Goal: Check status: Check status

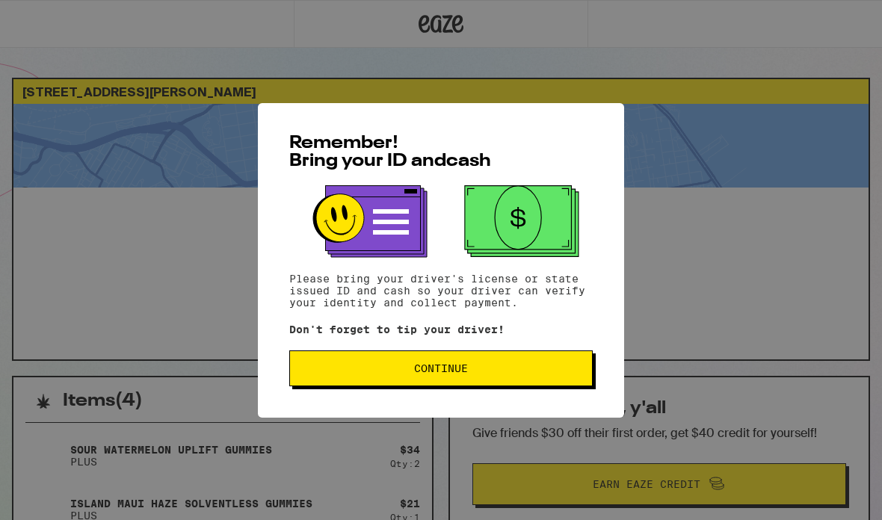
click at [515, 374] on span "Continue" at bounding box center [441, 368] width 278 height 10
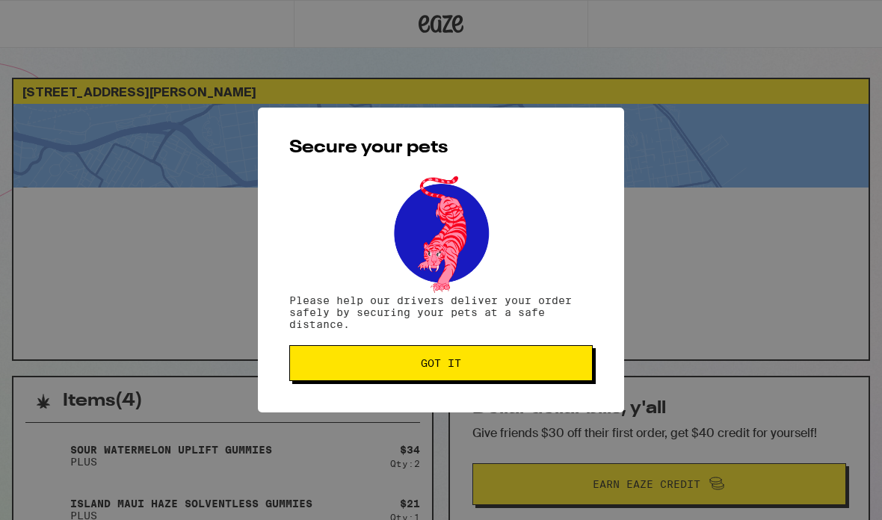
click at [526, 359] on button "Got it" at bounding box center [440, 363] width 303 height 36
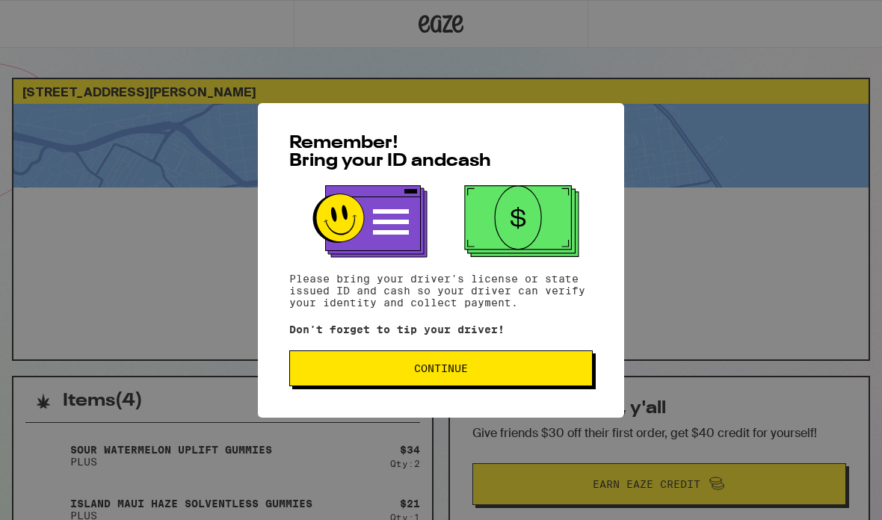
click at [488, 359] on button "Continue" at bounding box center [440, 368] width 303 height 36
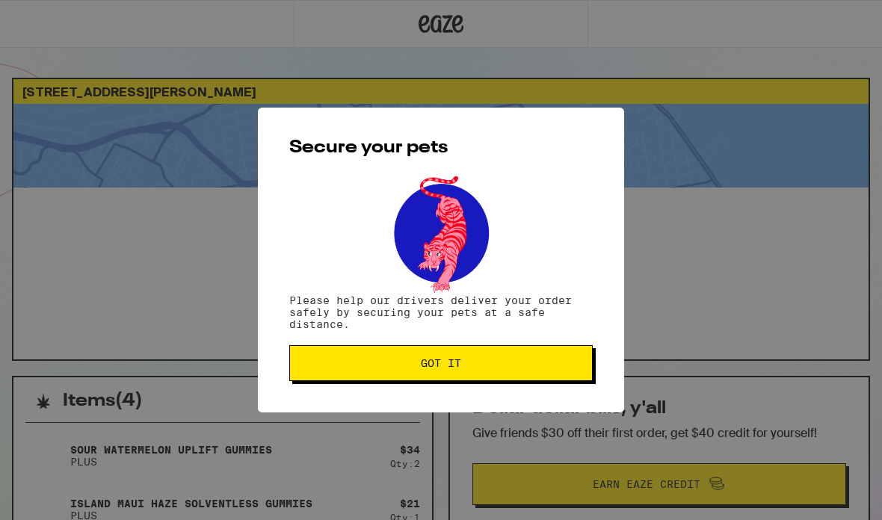
click at [487, 358] on button "Got it" at bounding box center [440, 363] width 303 height 36
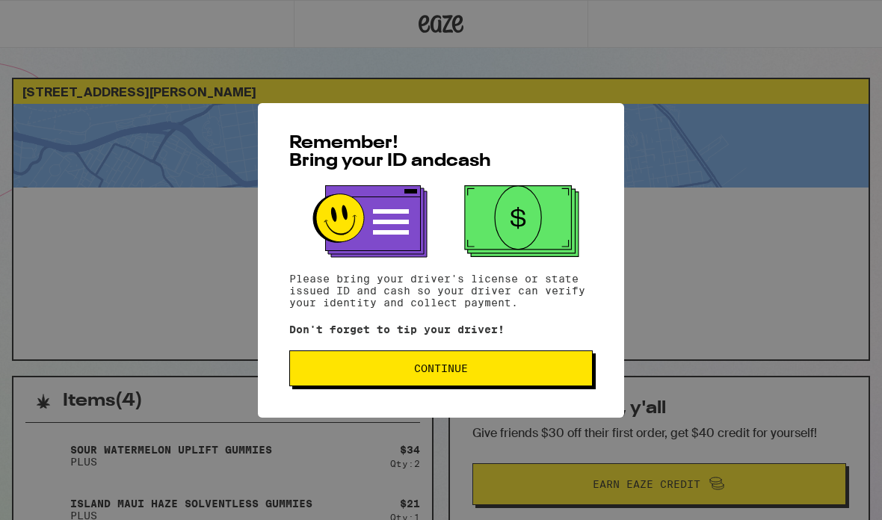
click at [318, 386] on button "Continue" at bounding box center [440, 368] width 303 height 36
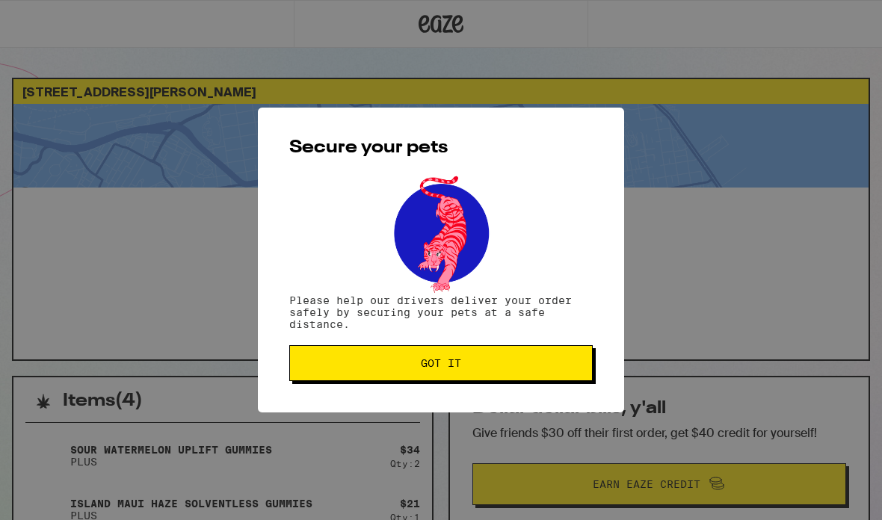
click at [318, 390] on div "Secure your pets Please help our drivers deliver your order safely by securing …" at bounding box center [441, 260] width 366 height 305
click at [311, 373] on button "Got it" at bounding box center [440, 363] width 303 height 36
